Goal: Entertainment & Leisure: Consume media (video, audio)

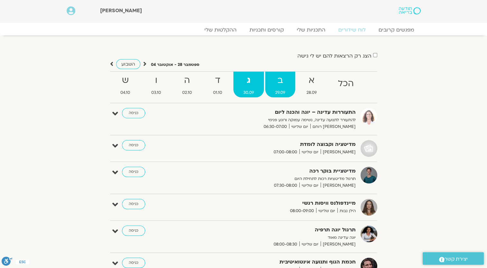
click at [278, 83] on strong "ב" at bounding box center [280, 80] width 30 height 14
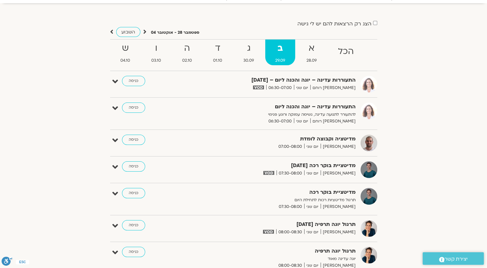
scroll to position [64, 0]
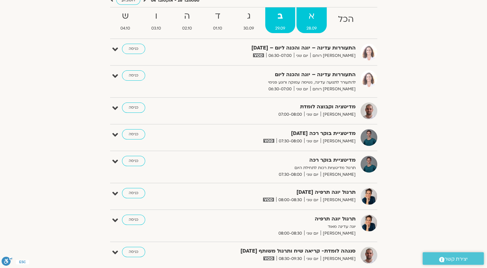
click at [313, 23] on strong "א" at bounding box center [311, 16] width 30 height 14
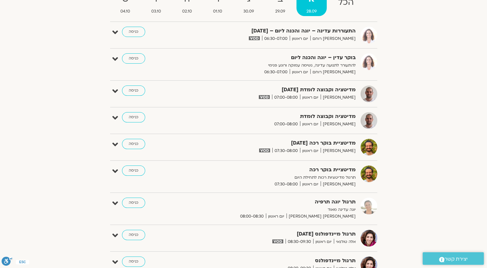
scroll to position [32, 0]
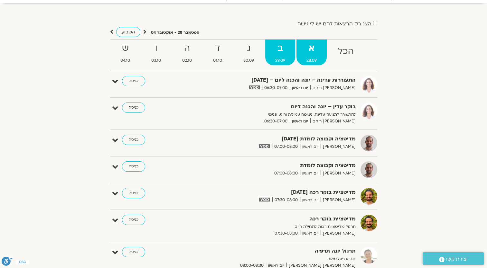
click at [276, 57] on span "29.09" at bounding box center [280, 60] width 30 height 7
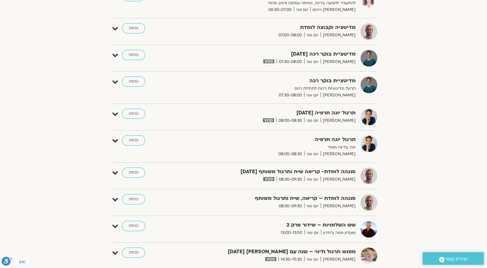
scroll to position [193, 0]
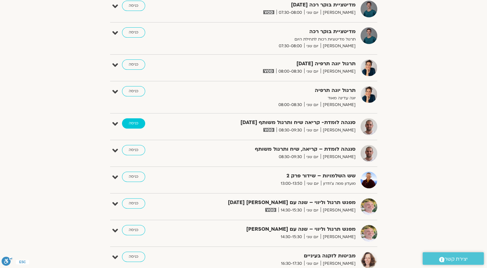
click at [137, 127] on link "כניסה" at bounding box center [133, 123] width 23 height 10
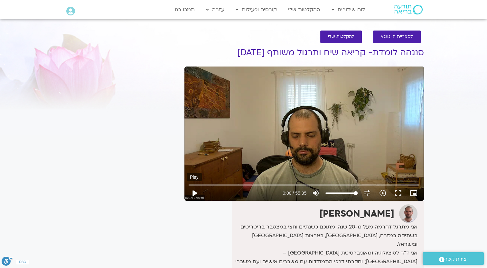
click at [193, 192] on button "play_arrow" at bounding box center [194, 193] width 15 height 15
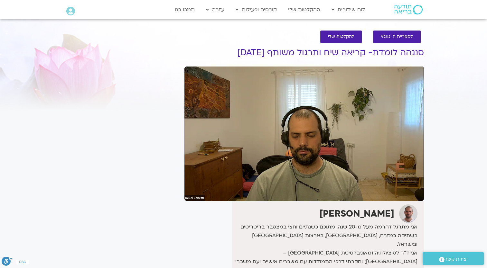
click at [222, 217] on div "דקל קנטי אני מתרגל דהרמה מעל מ-20 שנה, מתוכם כשנתיים וחצי במצטבר בריטריטים בשתי…" at bounding box center [303, 270] width 239 height 138
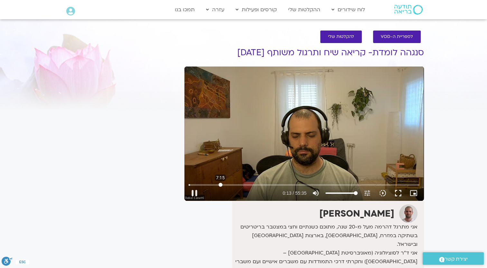
click at [220, 185] on input "Seek" at bounding box center [304, 185] width 231 height 4
click at [199, 185] on input "Seek" at bounding box center [304, 185] width 231 height 4
click at [204, 183] on input "Seek" at bounding box center [304, 185] width 231 height 4
click at [194, 194] on button "pause" at bounding box center [194, 193] width 15 height 15
click at [194, 194] on button "play_arrow" at bounding box center [194, 193] width 15 height 15
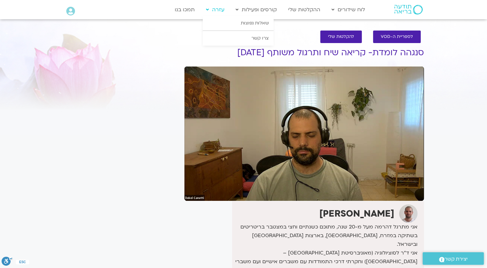
type input "1995.010103"
